Goal: Check status

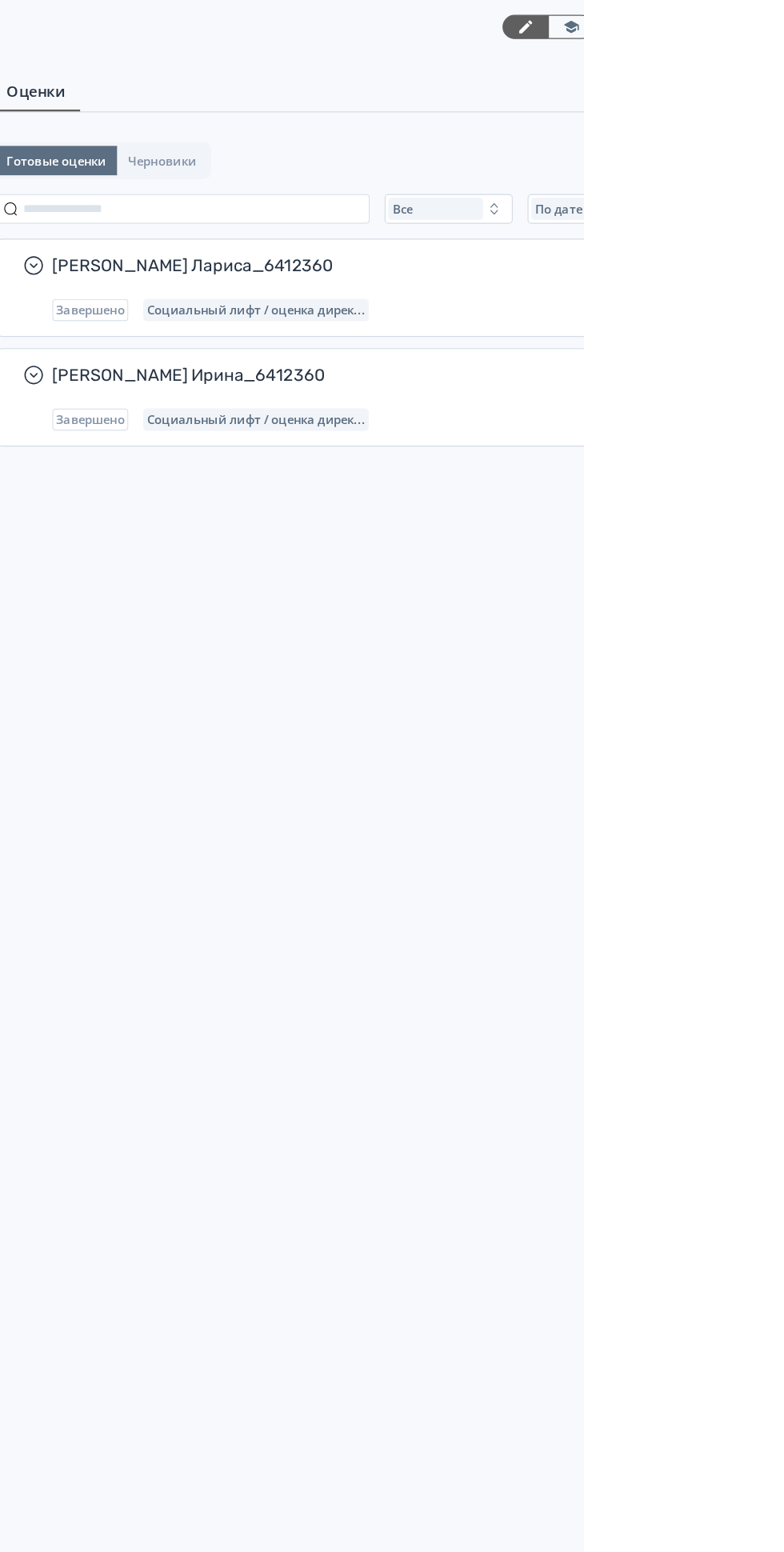
click at [591, 361] on span "Социальный лифт / оценка дирек..." at bounding box center [501, 362] width 188 height 12
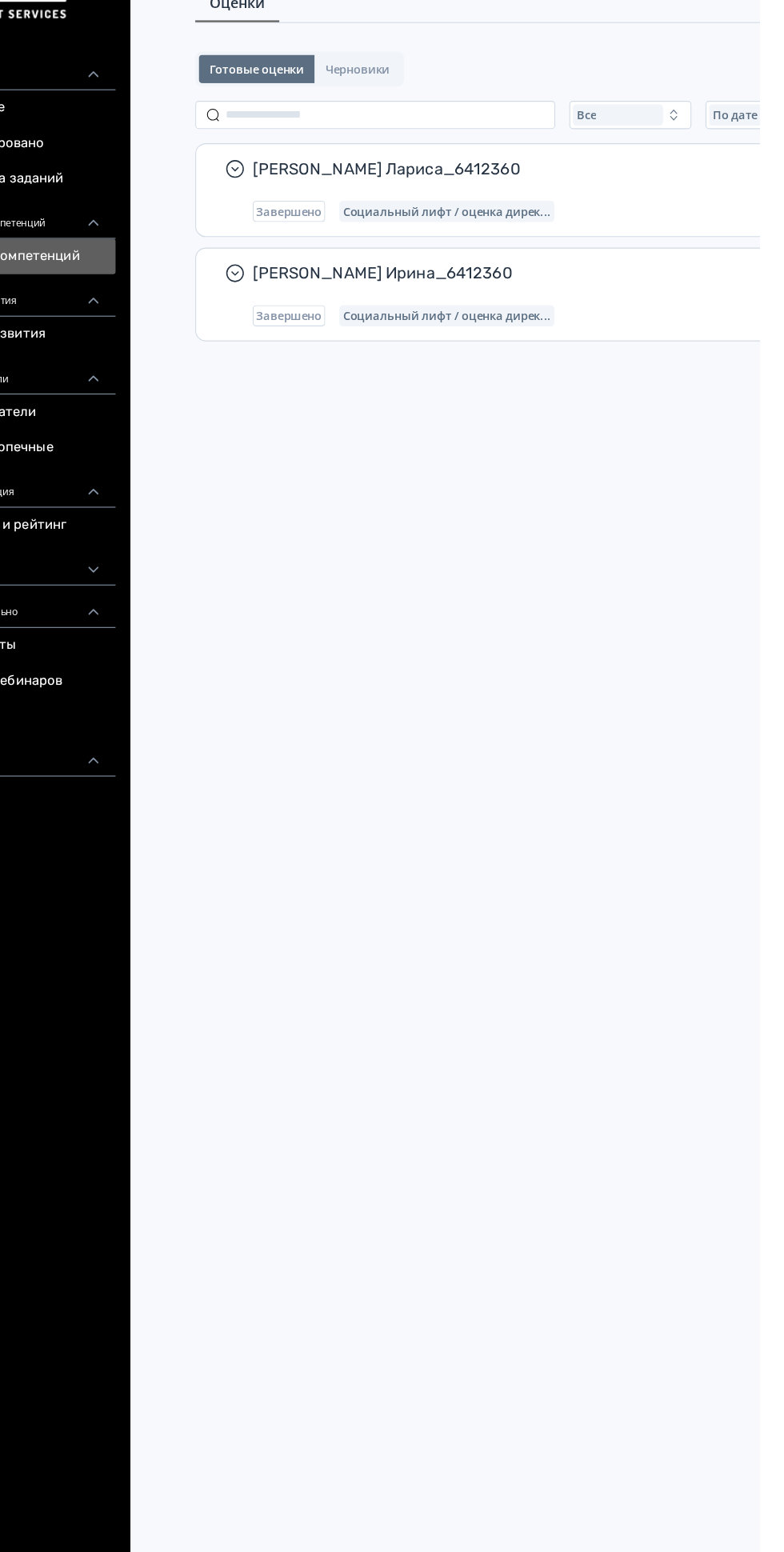
click at [376, 229] on span "[PERSON_NAME] Лариса_6412360" at bounding box center [612, 229] width 575 height 20
